Goal: Task Accomplishment & Management: Manage account settings

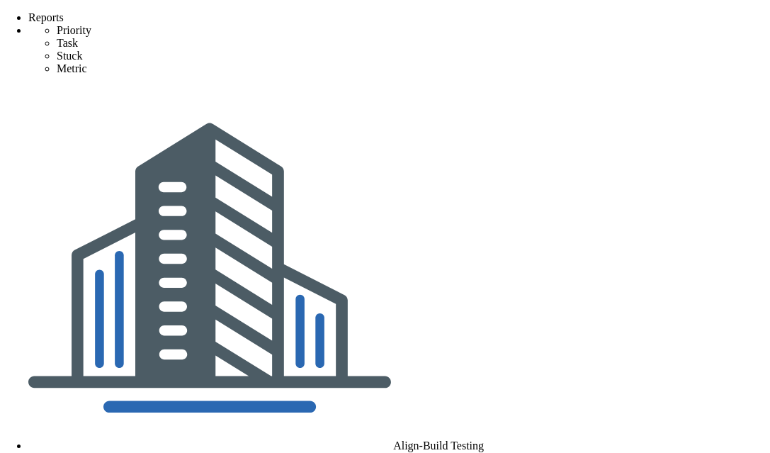
click at [484, 439] on span "Align-Build Testing" at bounding box center [438, 445] width 91 height 12
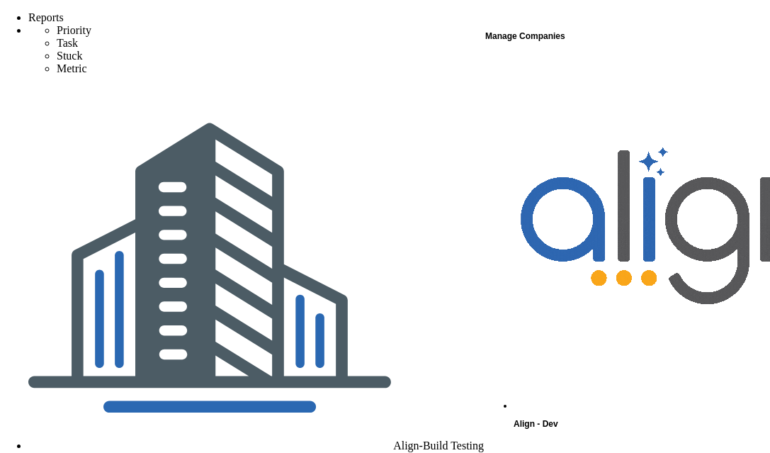
click at [529, 36] on div "Manage Companies" at bounding box center [628, 36] width 284 height 18
